Goal: Navigation & Orientation: Go to known website

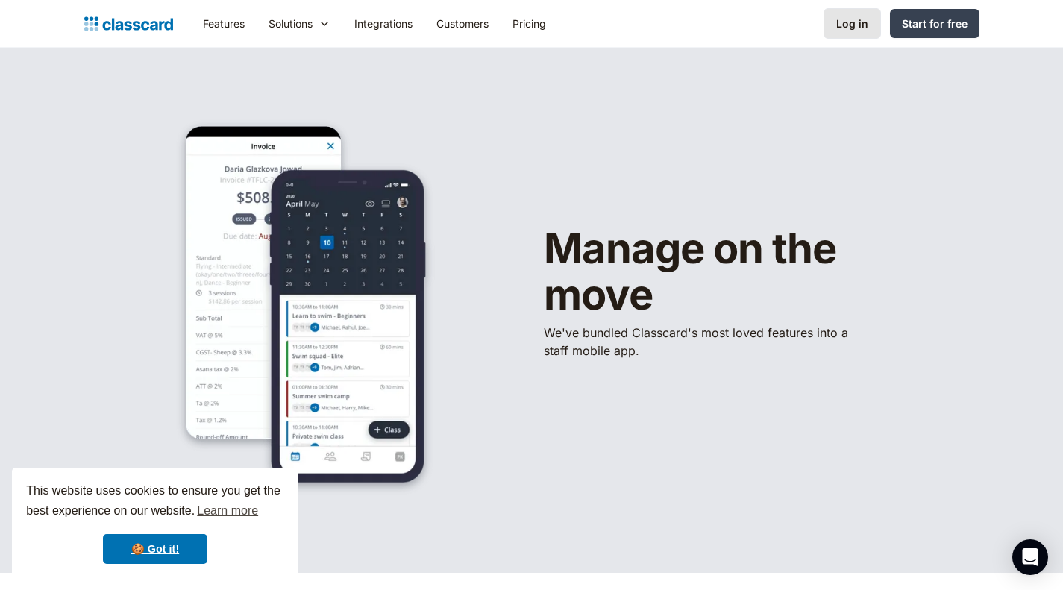
click at [862, 32] on link "Log in" at bounding box center [852, 23] width 57 height 31
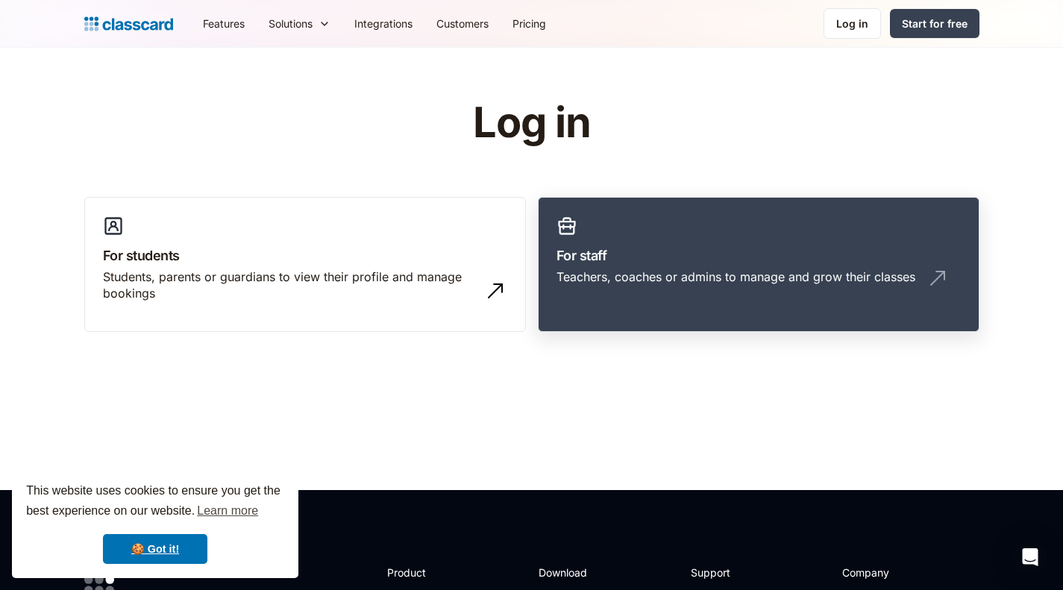
click at [794, 257] on h3 "For staff" at bounding box center [759, 256] width 404 height 20
